Goal: Complete application form: Complete application form

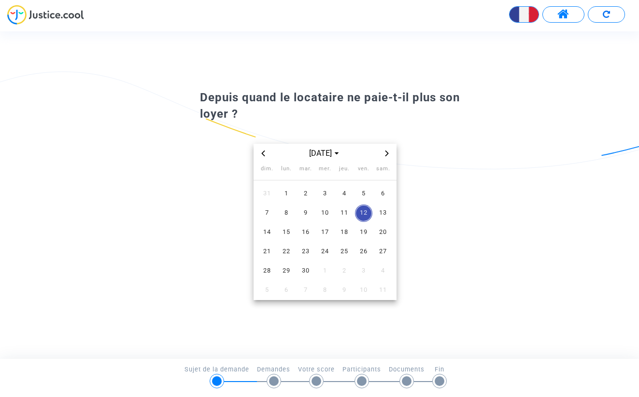
click at [262, 155] on icon "Previous month" at bounding box center [263, 154] width 6 height 6
click at [364, 192] on span "1" at bounding box center [363, 193] width 17 height 17
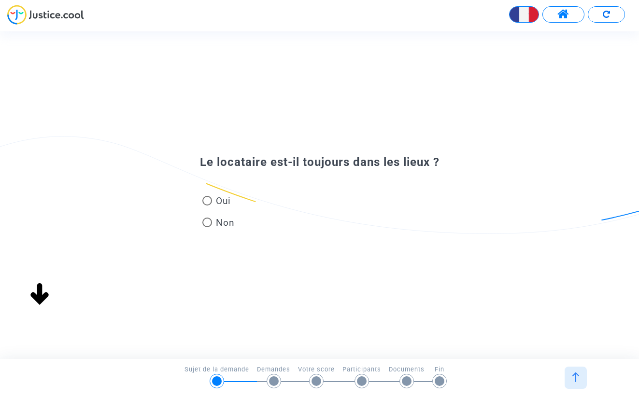
click at [209, 203] on span at bounding box center [207, 201] width 10 height 10
click at [207, 206] on input "Oui" at bounding box center [207, 206] width 0 height 0
radio input "true"
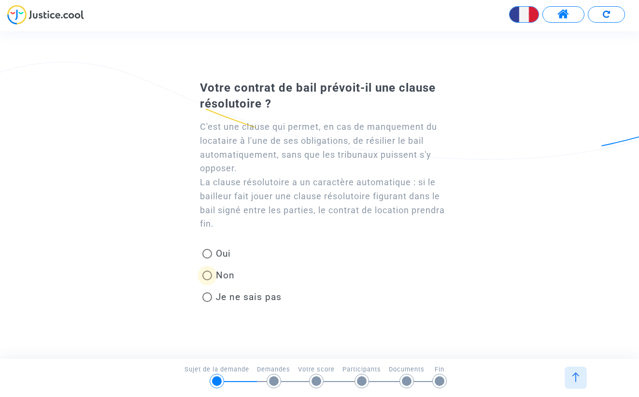
click at [207, 273] on span at bounding box center [207, 276] width 10 height 10
click at [207, 281] on input "Non" at bounding box center [207, 281] width 0 height 0
radio input "true"
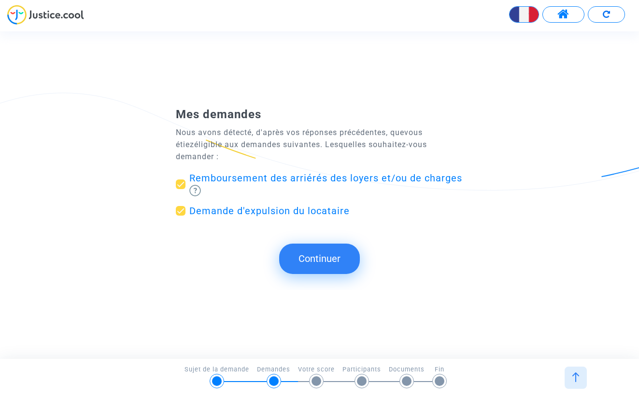
click at [246, 172] on span "Remboursement des arriérés des loyers et/ou de charges" at bounding box center [325, 178] width 273 height 12
click at [181, 189] on input "Remboursement des arriérés des loyers et/ou de charges" at bounding box center [180, 189] width 0 height 0
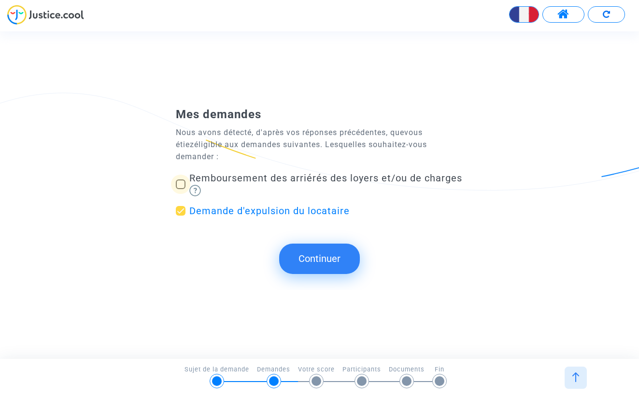
click at [246, 172] on span "Remboursement des arriérés des loyers et/ou de charges" at bounding box center [325, 178] width 273 height 12
click at [181, 189] on input "Remboursement des arriérés des loyers et/ou de charges" at bounding box center [180, 189] width 0 height 0
checkbox input "true"
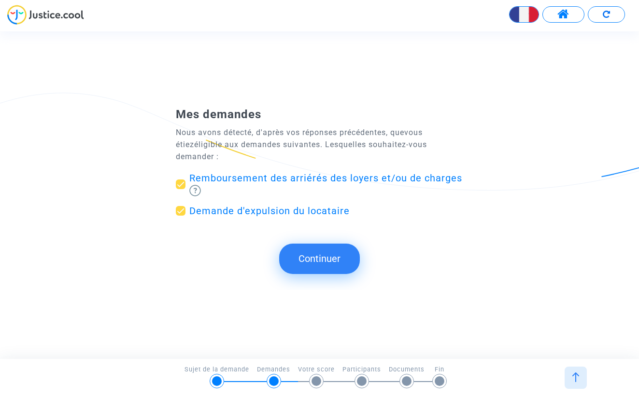
click at [246, 205] on span "Demande d'expulsion du locataire" at bounding box center [269, 211] width 160 height 12
click at [181, 216] on input "Demande d'expulsion du locataire" at bounding box center [180, 216] width 0 height 0
click at [246, 205] on span "Demande d'expulsion du locataire" at bounding box center [269, 211] width 160 height 12
click at [181, 216] on input "Demande d'expulsion du locataire" at bounding box center [180, 216] width 0 height 0
checkbox input "true"
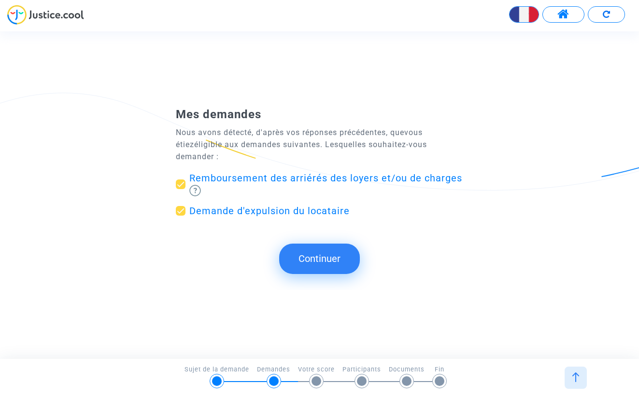
click at [306, 246] on button "Continuer" at bounding box center [319, 259] width 81 height 30
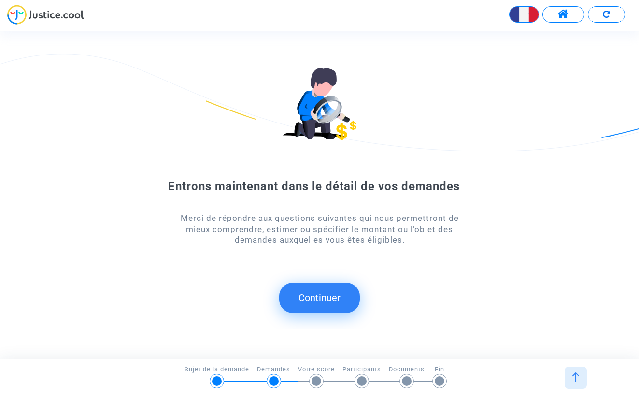
click at [291, 295] on button "Continuer" at bounding box center [319, 298] width 81 height 30
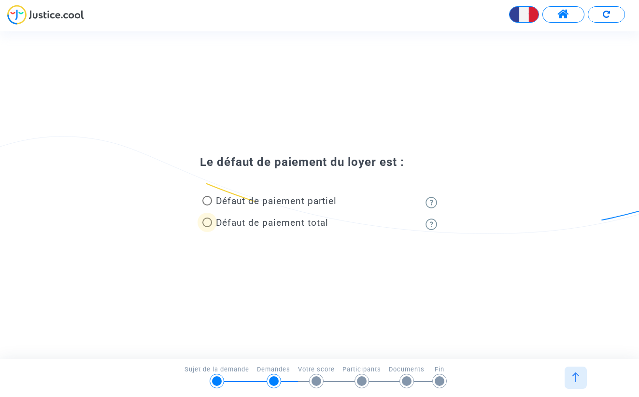
click at [207, 223] on span at bounding box center [207, 223] width 10 height 10
click at [207, 227] on input "Défaut de paiement total" at bounding box center [207, 227] width 0 height 0
radio input "true"
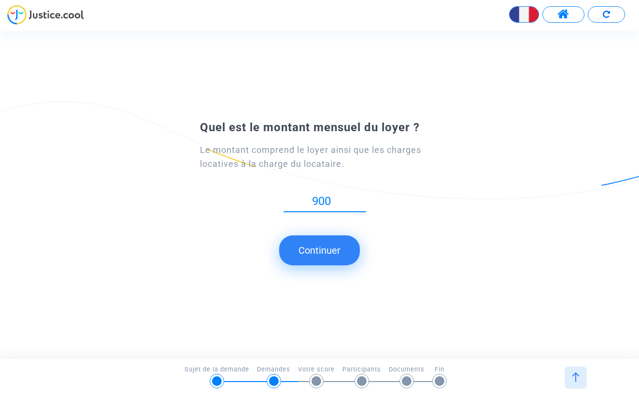
type input "900"
click at [333, 250] on button "Continuer" at bounding box center [319, 251] width 81 height 30
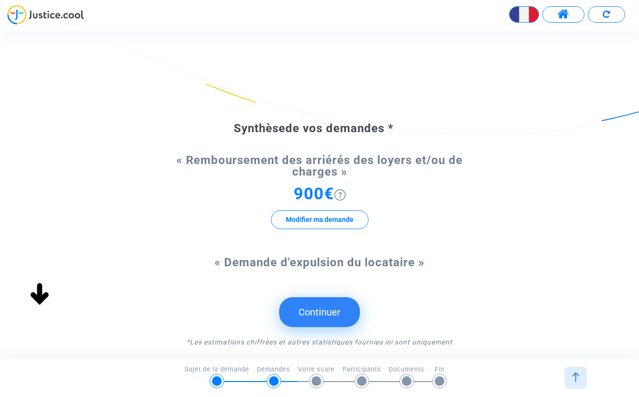
click at [297, 306] on button "Continuer" at bounding box center [319, 312] width 81 height 30
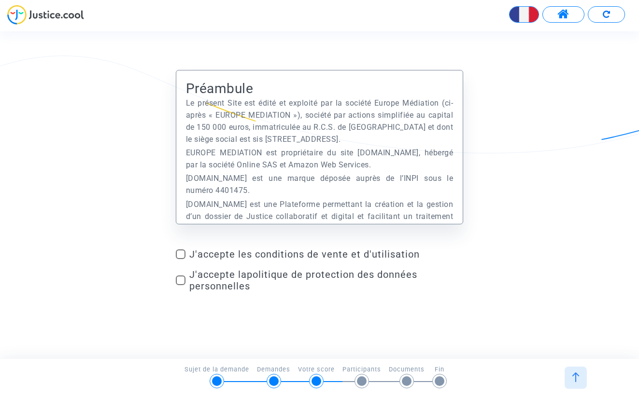
click at [181, 256] on span at bounding box center [181, 255] width 10 height 10
click at [181, 259] on input "J'accepte les conditions de vente et d'utilisation" at bounding box center [180, 259] width 0 height 0
checkbox input "true"
click at [179, 279] on span at bounding box center [181, 281] width 10 height 10
click at [180, 285] on input "J'accepte la politique de protection des données personnelles" at bounding box center [180, 285] width 0 height 0
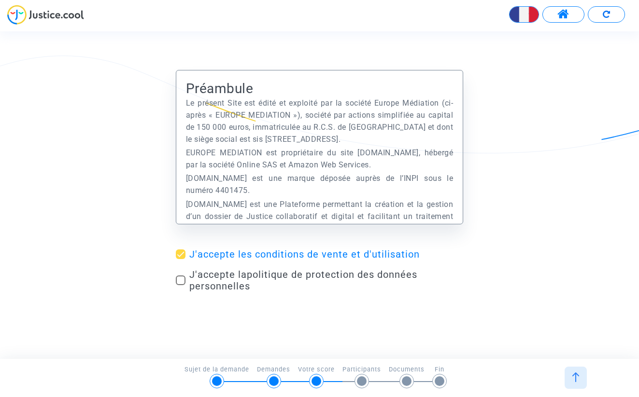
checkbox input "true"
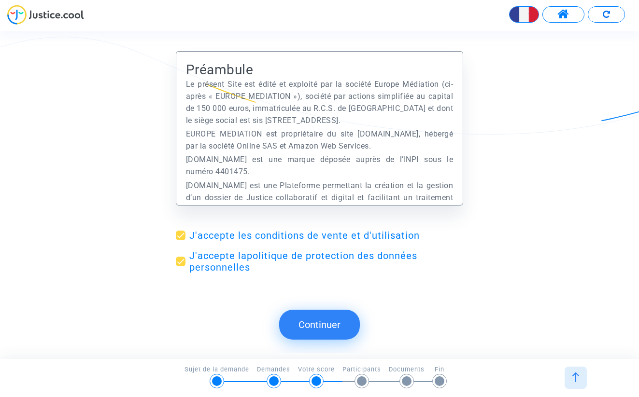
click at [313, 323] on button "Continuer" at bounding box center [319, 325] width 81 height 30
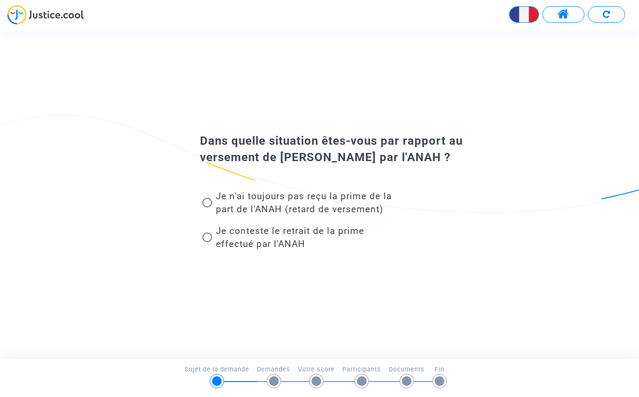
click at [346, 200] on span "Je n'ai toujours pas reçu la prime de la part de l'ANAH (retard de versement)" at bounding box center [304, 203] width 176 height 24
click at [207, 208] on input "Je n'ai toujours pas reçu la prime de la part de l'ANAH (retard de versement)" at bounding box center [207, 208] width 0 height 0
radio input "true"
